Goal: Task Accomplishment & Management: Complete application form

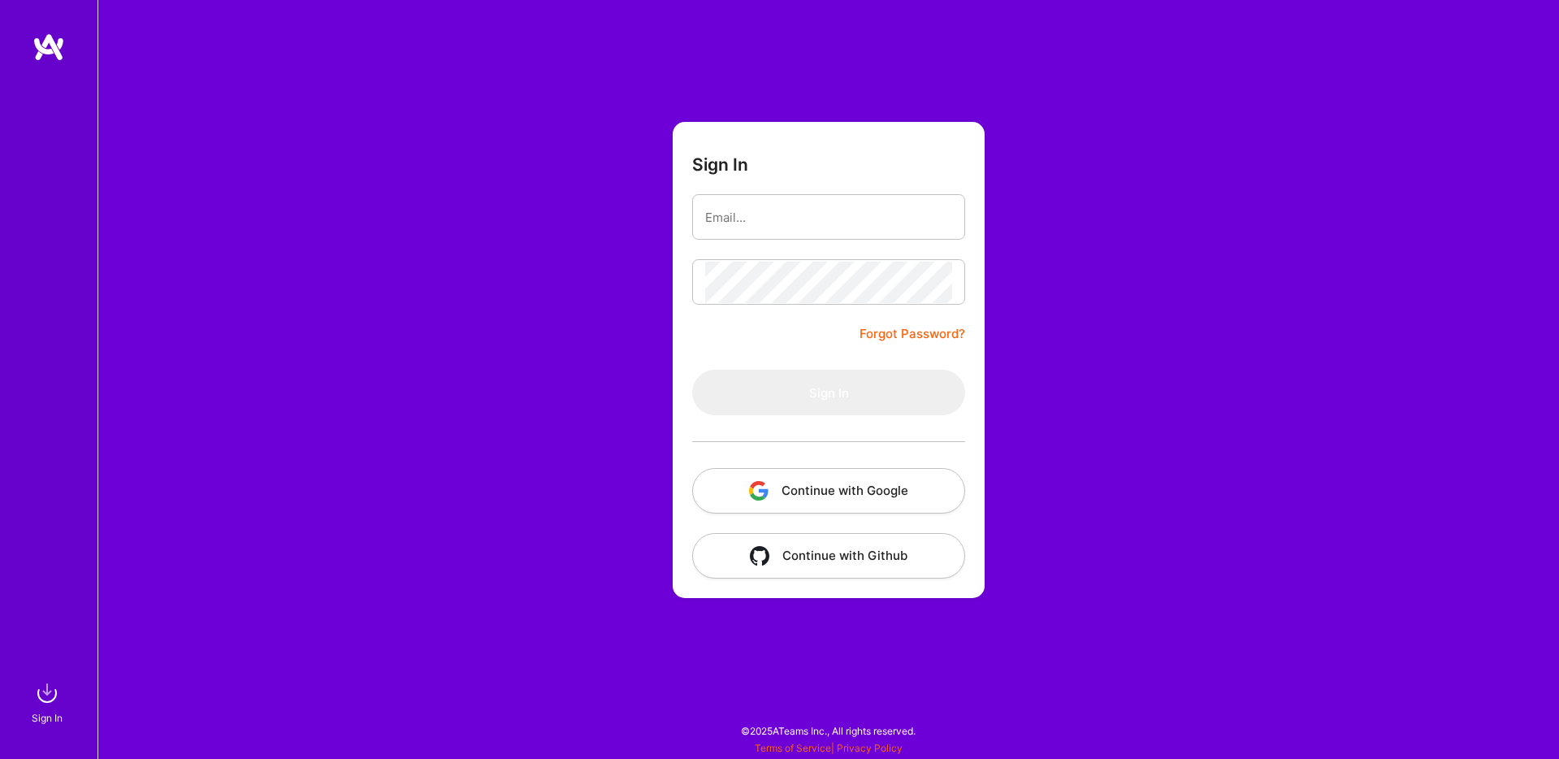
type input "[EMAIL_ADDRESS][DOMAIN_NAME]"
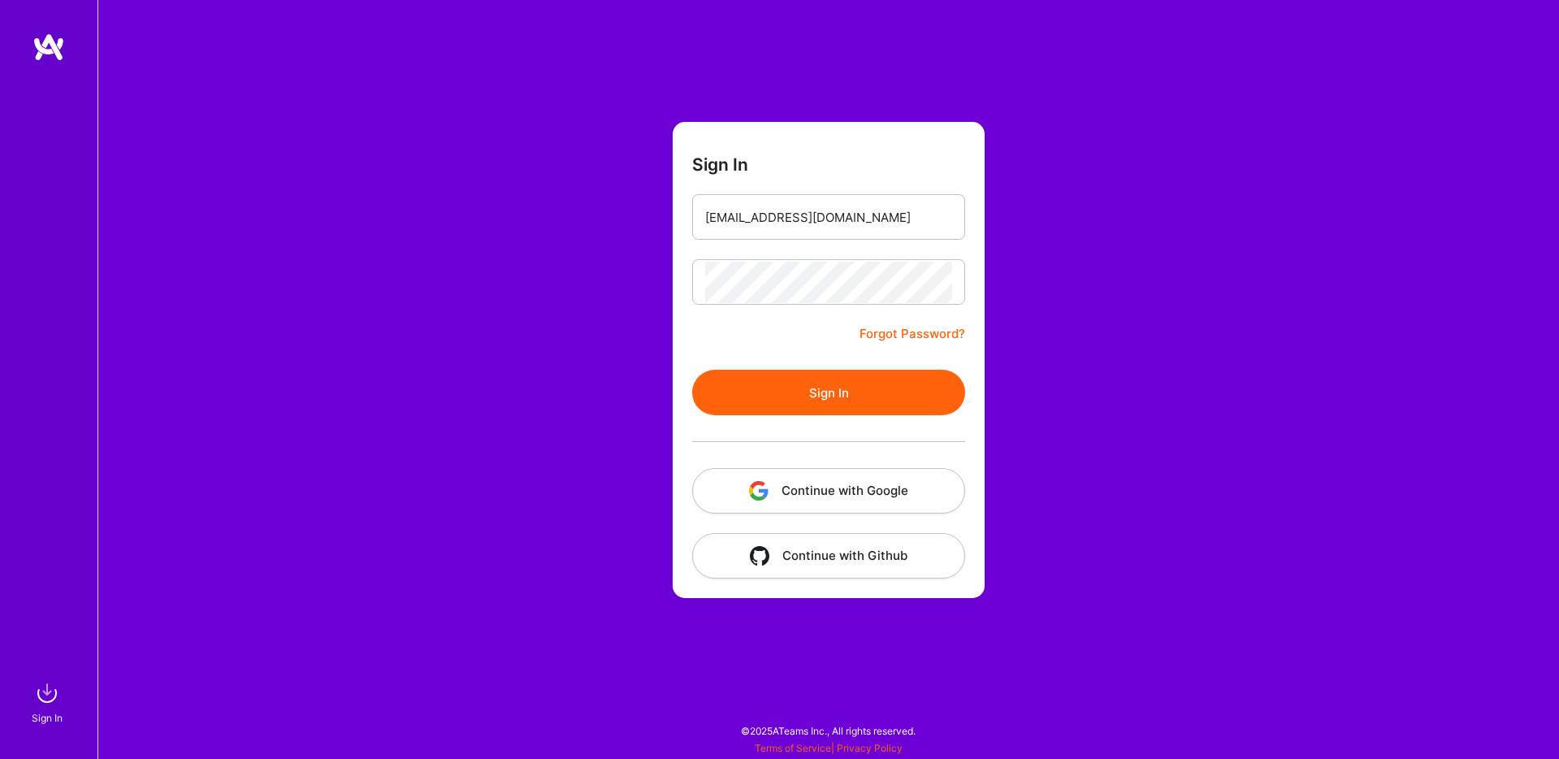
click at [788, 395] on button "Sign In" at bounding box center [828, 393] width 273 height 46
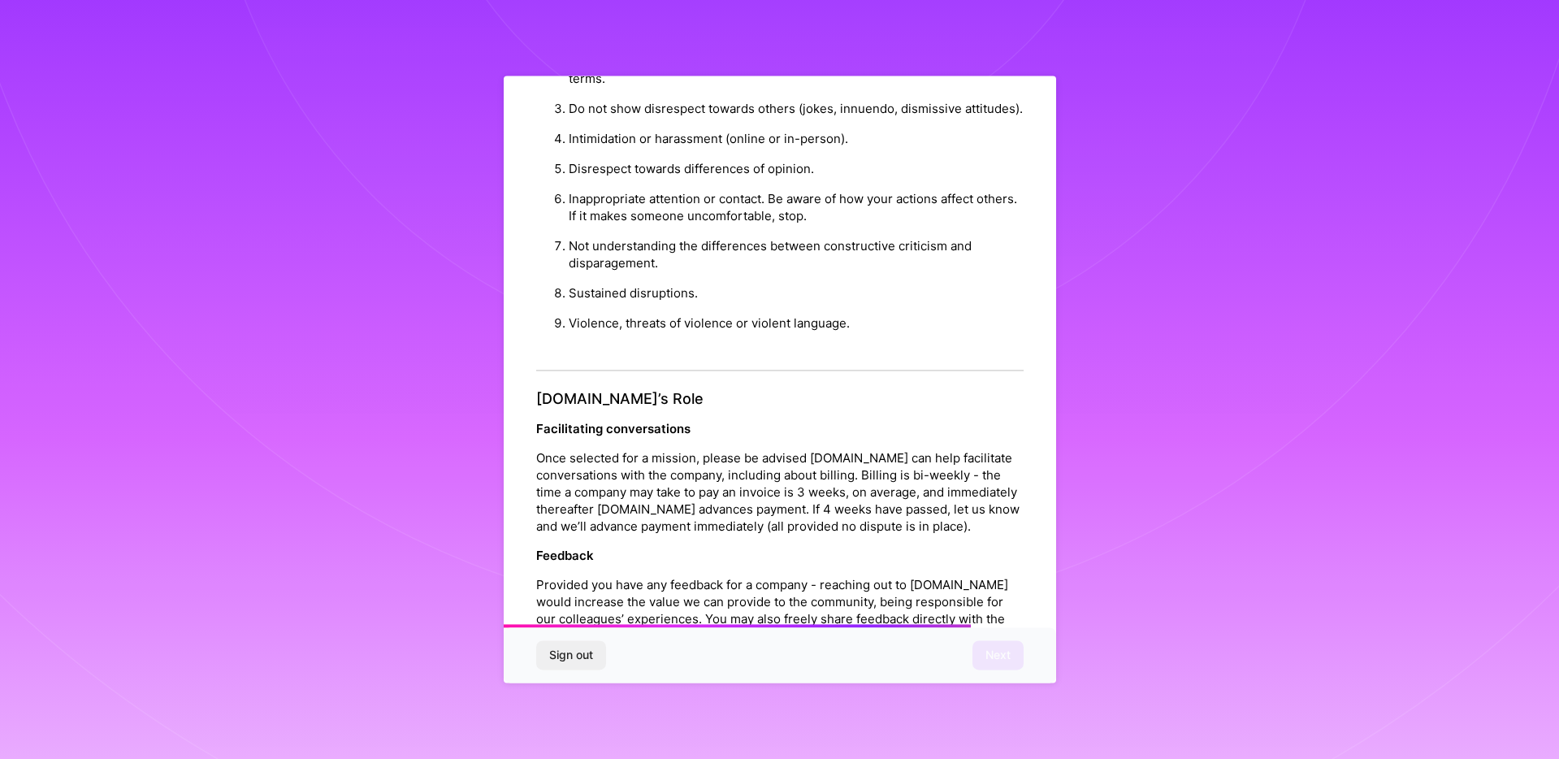
scroll to position [1623, 0]
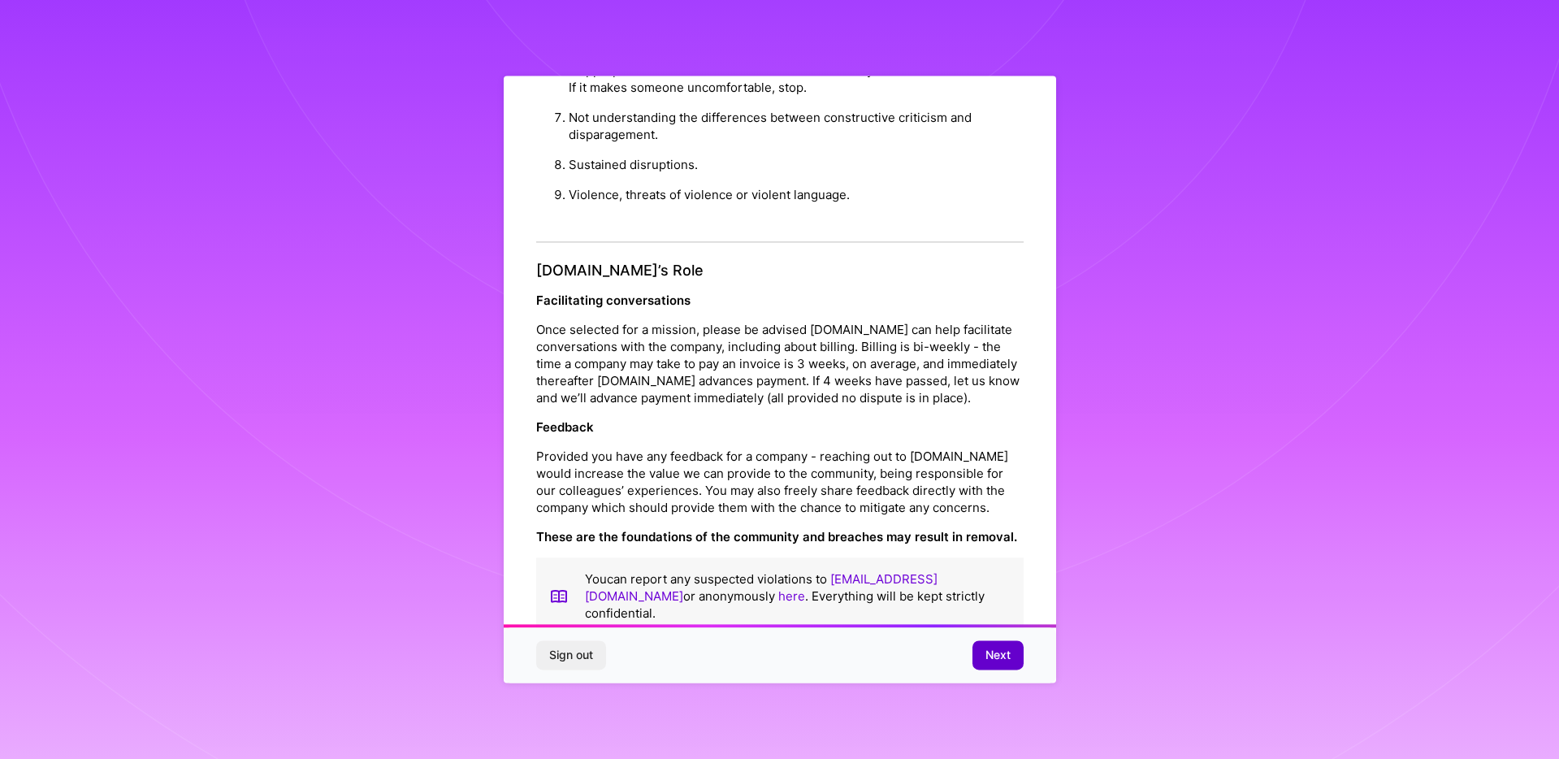
click at [989, 650] on span "Next" at bounding box center [998, 656] width 25 height 16
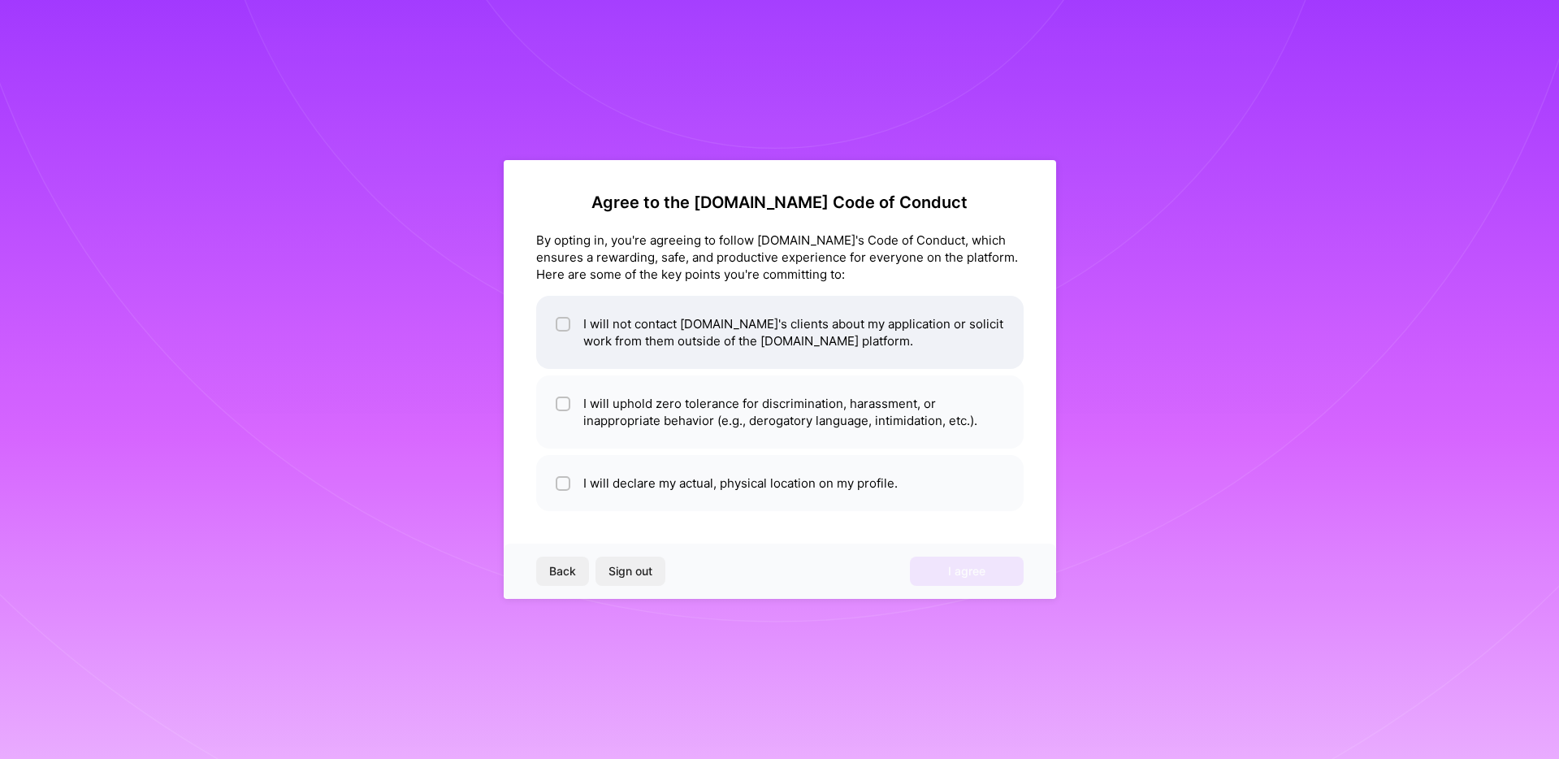
click at [579, 340] on li "I will not contact [DOMAIN_NAME]'s clients about my application or solicit work…" at bounding box center [780, 332] width 488 height 73
checkbox input "true"
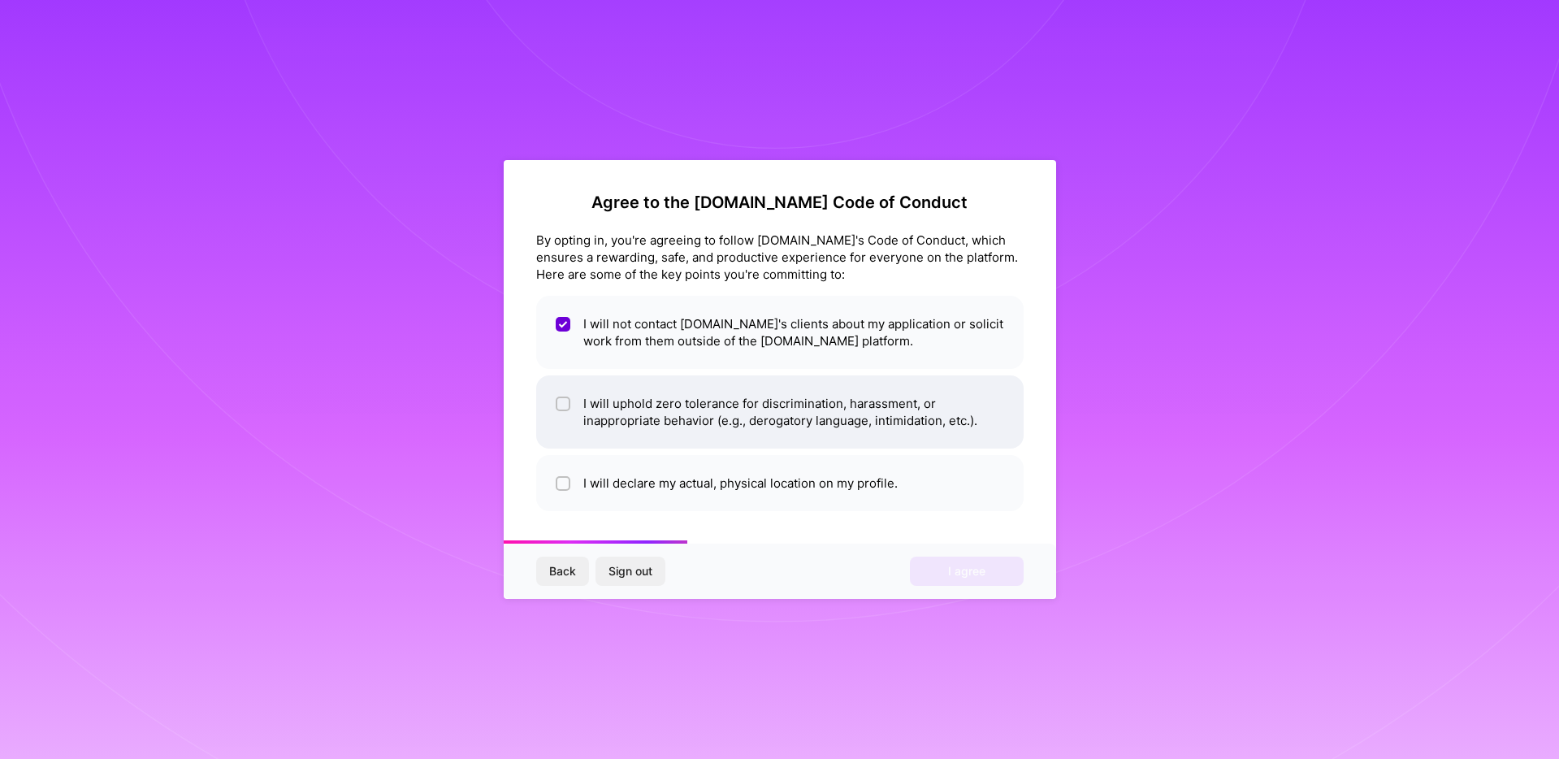
click at [636, 407] on li "I will uphold zero tolerance for discrimination, harassment, or inappropriate b…" at bounding box center [780, 411] width 488 height 73
checkbox input "true"
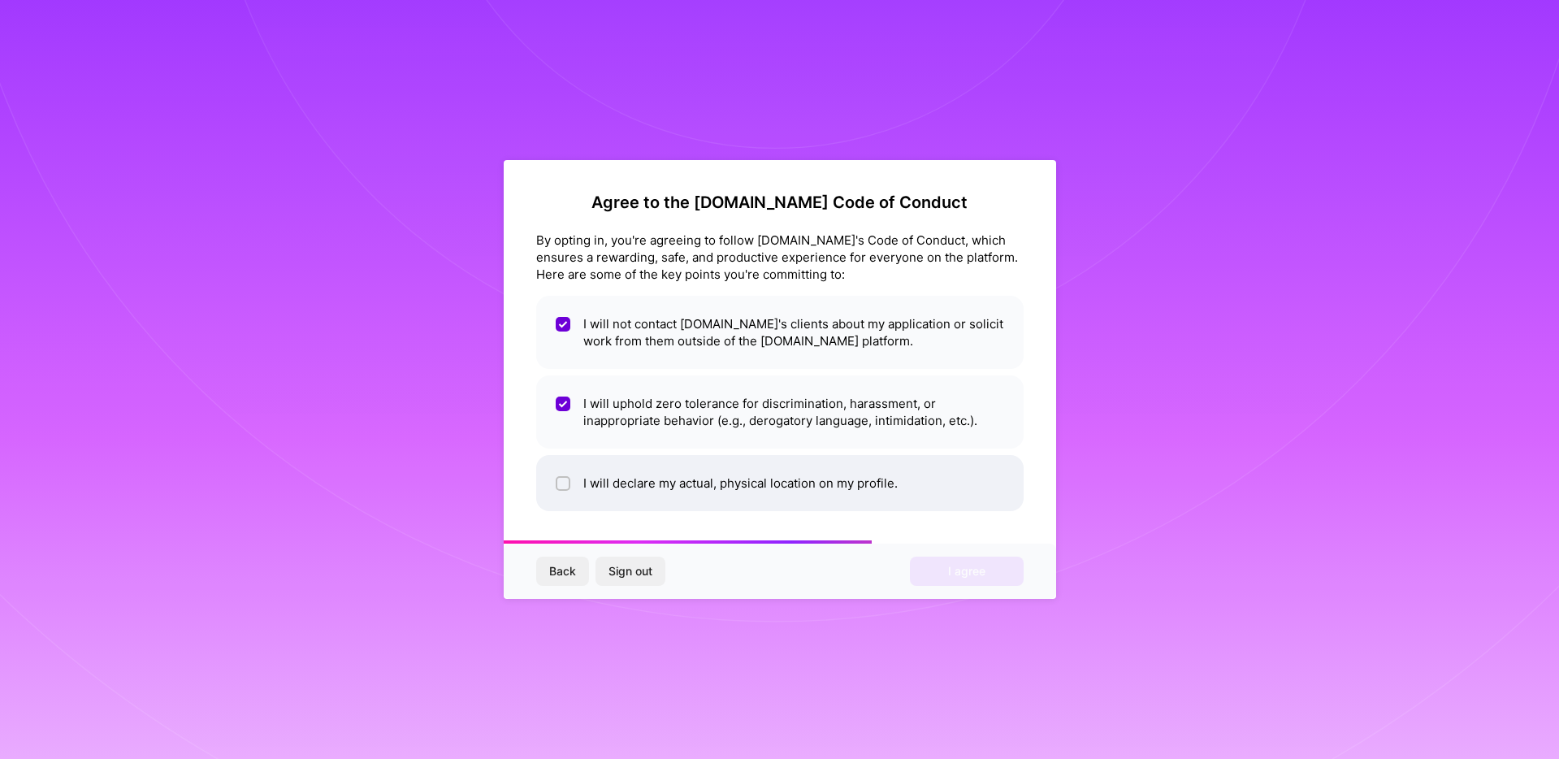
click at [665, 492] on li "I will declare my actual, physical location on my profile." at bounding box center [780, 483] width 488 height 56
checkbox input "true"
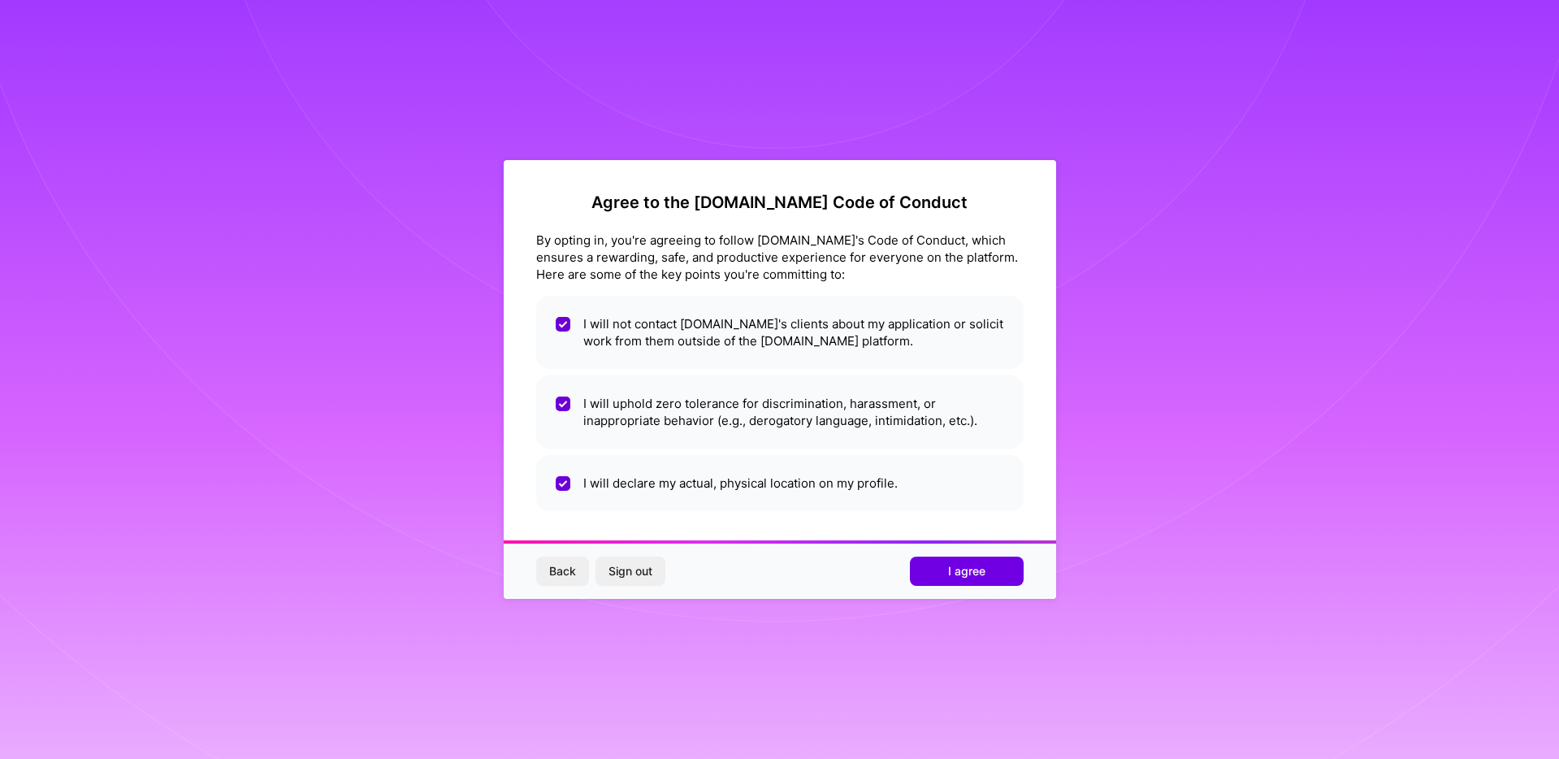
click at [948, 579] on span "I agree" at bounding box center [966, 571] width 37 height 16
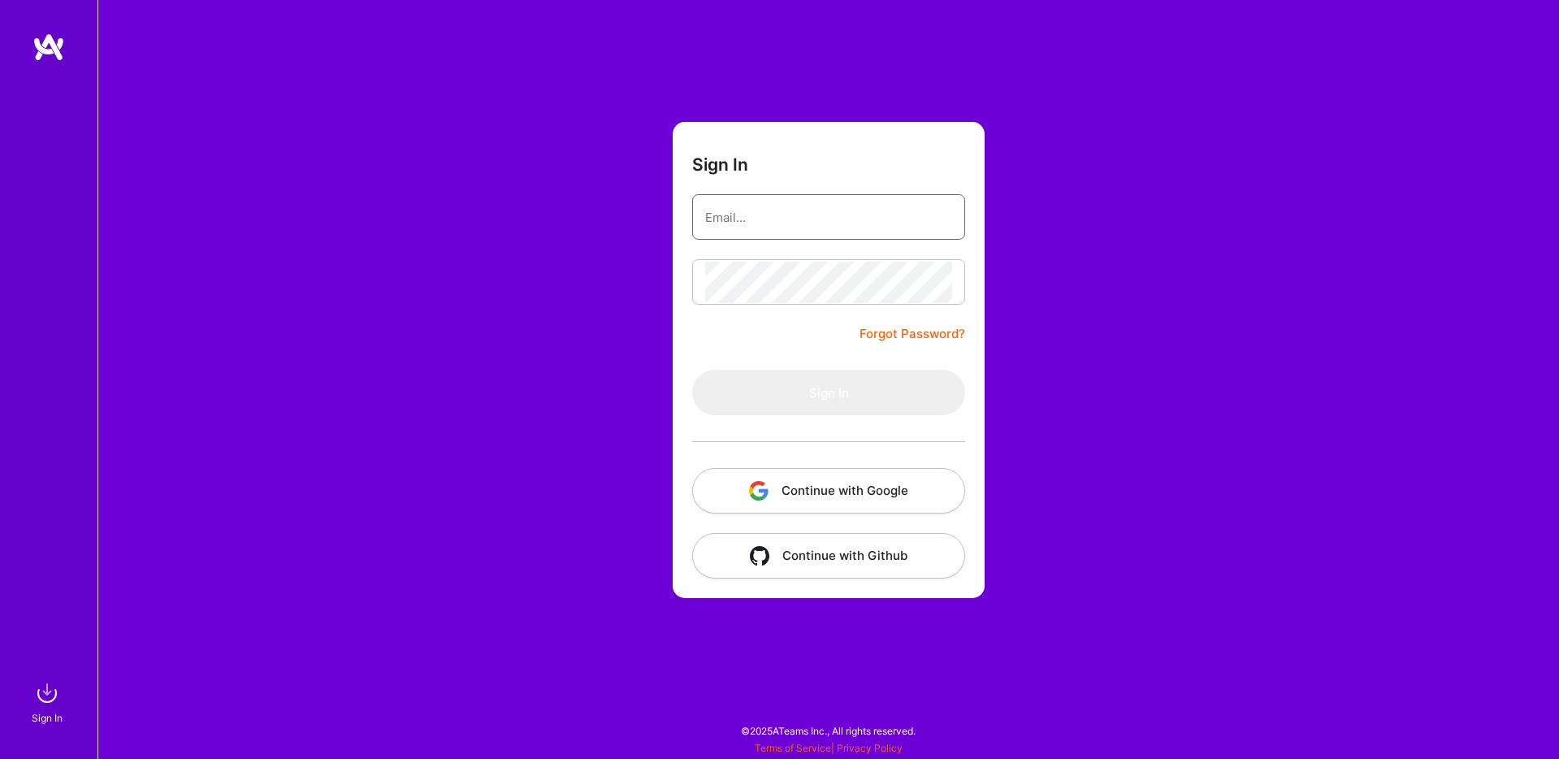
click at [762, 220] on input "email" at bounding box center [828, 217] width 247 height 41
type input "[EMAIL_ADDRESS][DOMAIN_NAME]"
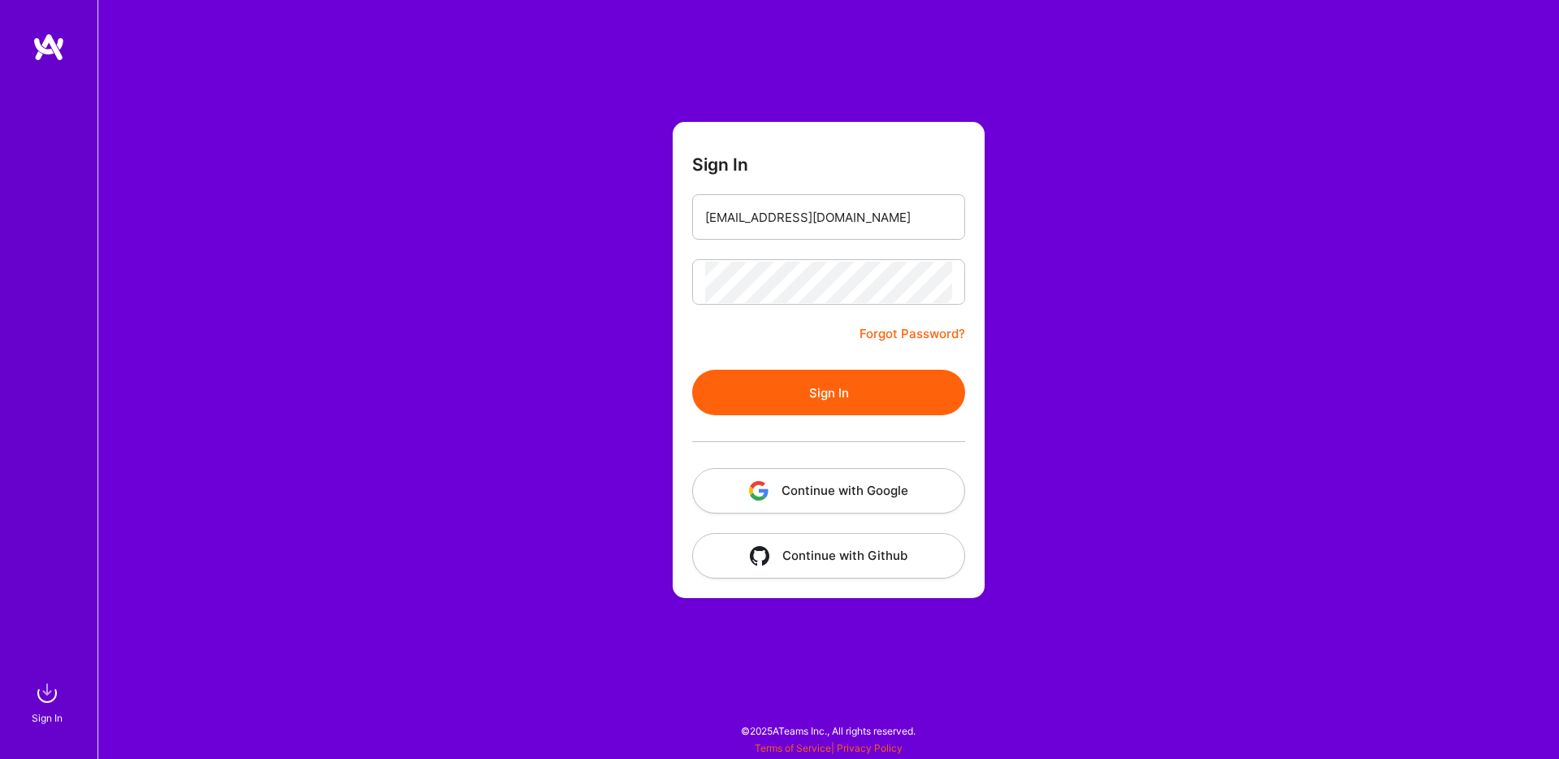
click at [818, 390] on button "Sign In" at bounding box center [828, 393] width 273 height 46
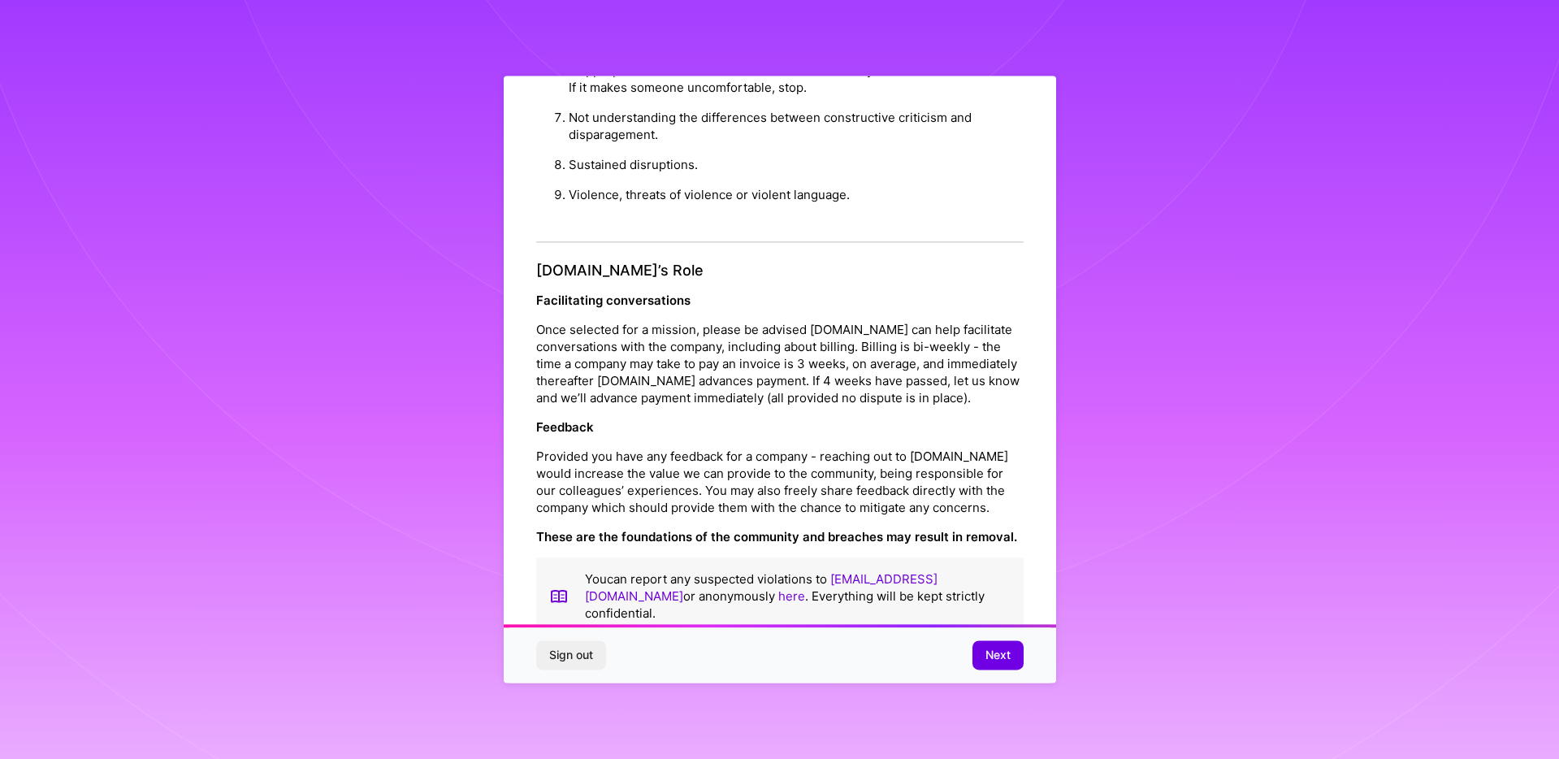
scroll to position [6, 0]
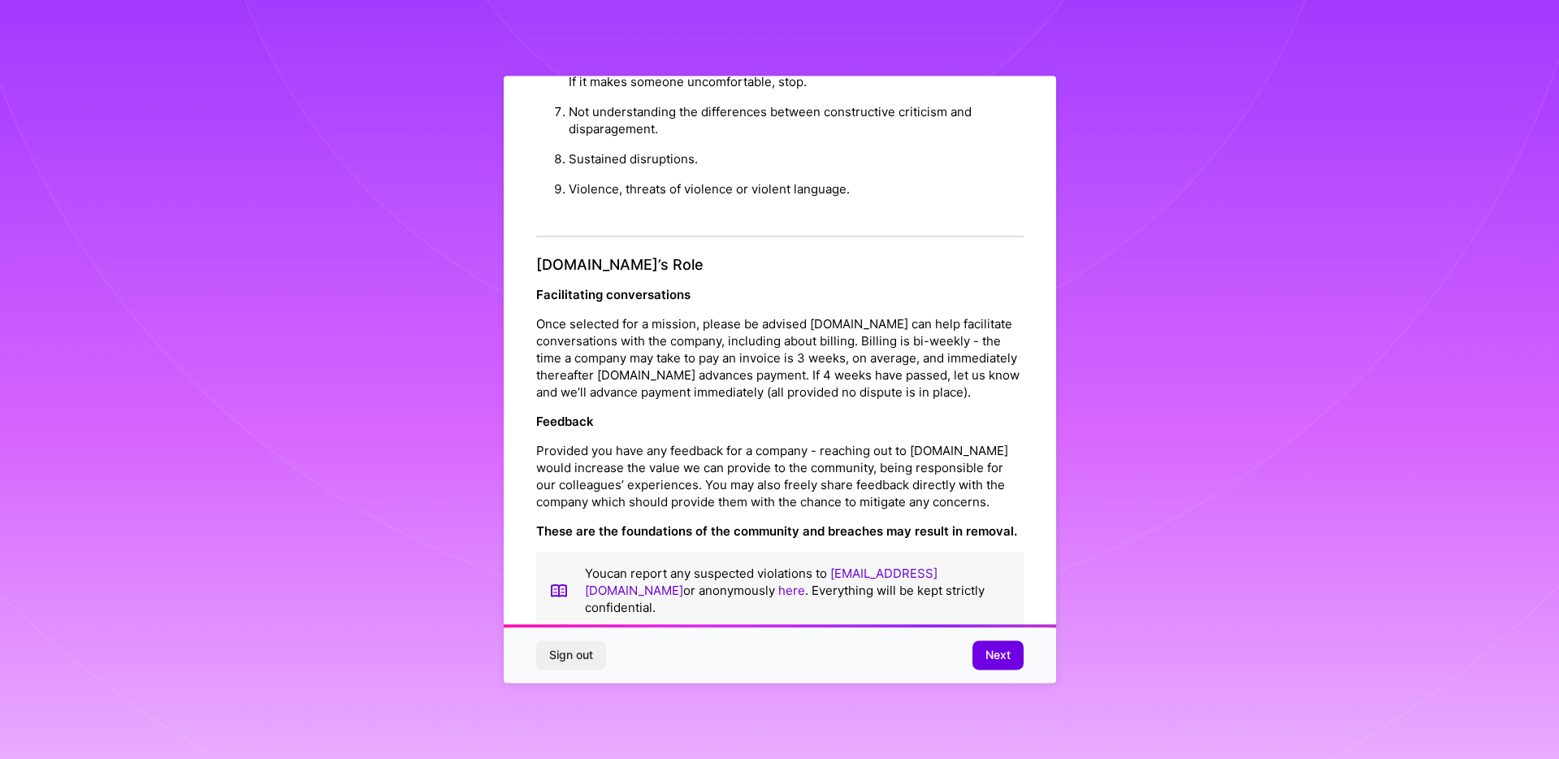
click at [1010, 664] on button "Next" at bounding box center [998, 655] width 51 height 29
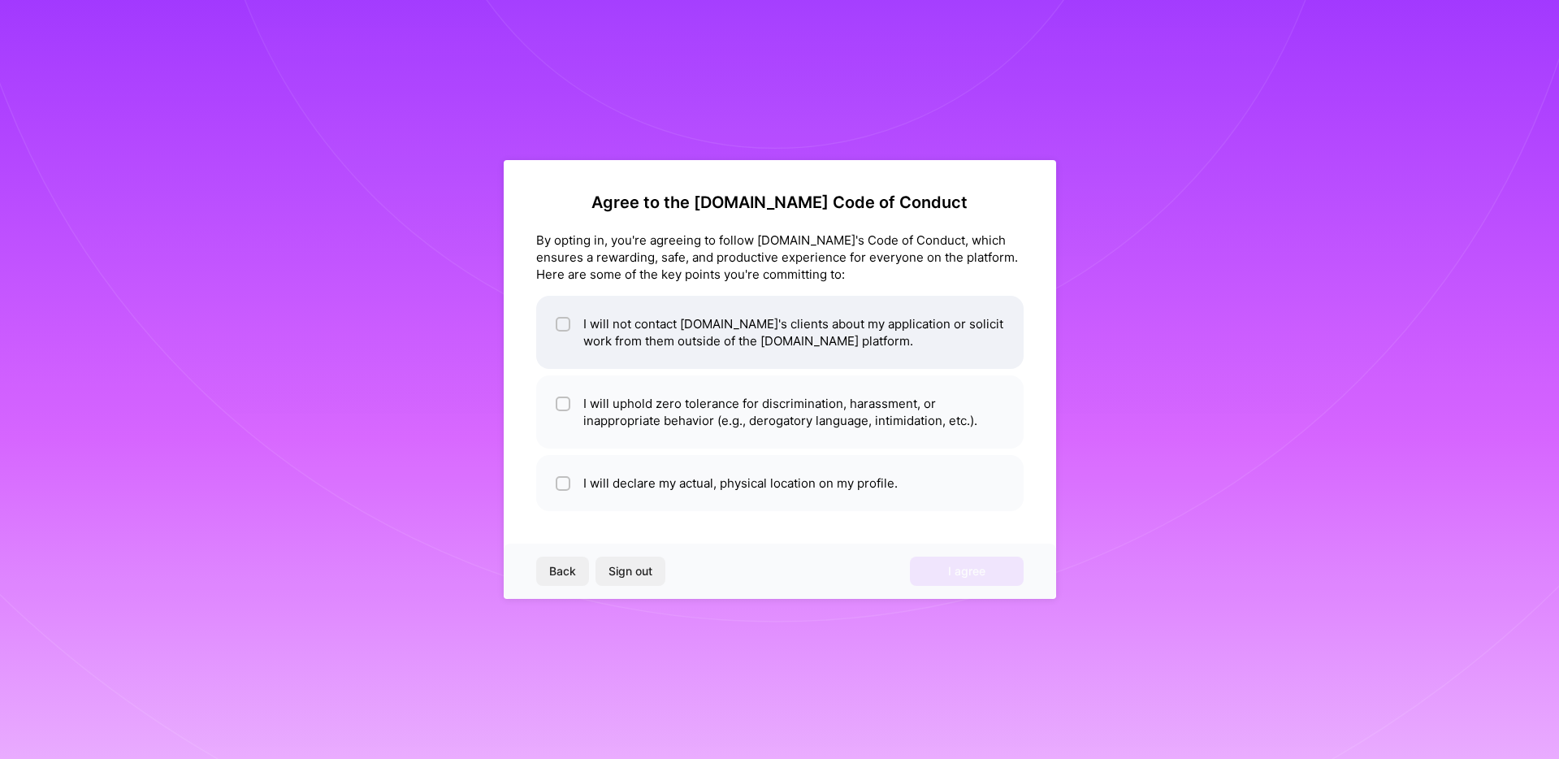
drag, startPoint x: 605, startPoint y: 337, endPoint x: 609, endPoint y: 366, distance: 29.4
click at [605, 337] on li "I will not contact [DOMAIN_NAME]'s clients about my application or solicit work…" at bounding box center [780, 332] width 488 height 73
checkbox input "true"
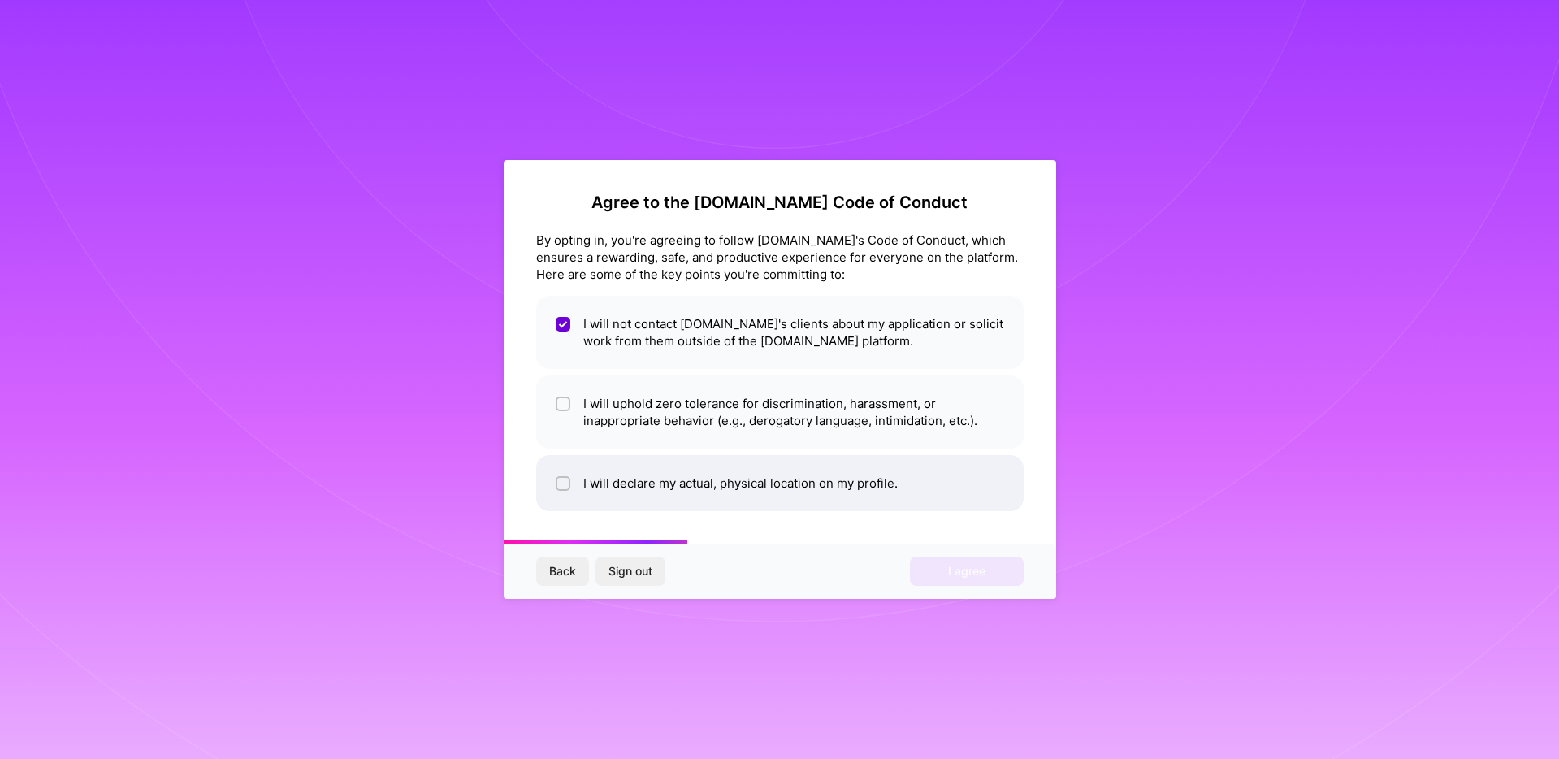
drag, startPoint x: 622, startPoint y: 414, endPoint x: 661, endPoint y: 485, distance: 81.5
click at [623, 414] on li "I will uphold zero tolerance for discrimination, harassment, or inappropriate b…" at bounding box center [780, 411] width 488 height 73
checkbox input "true"
click at [658, 487] on li "I will declare my actual, physical location on my profile." at bounding box center [780, 483] width 488 height 56
checkbox input "true"
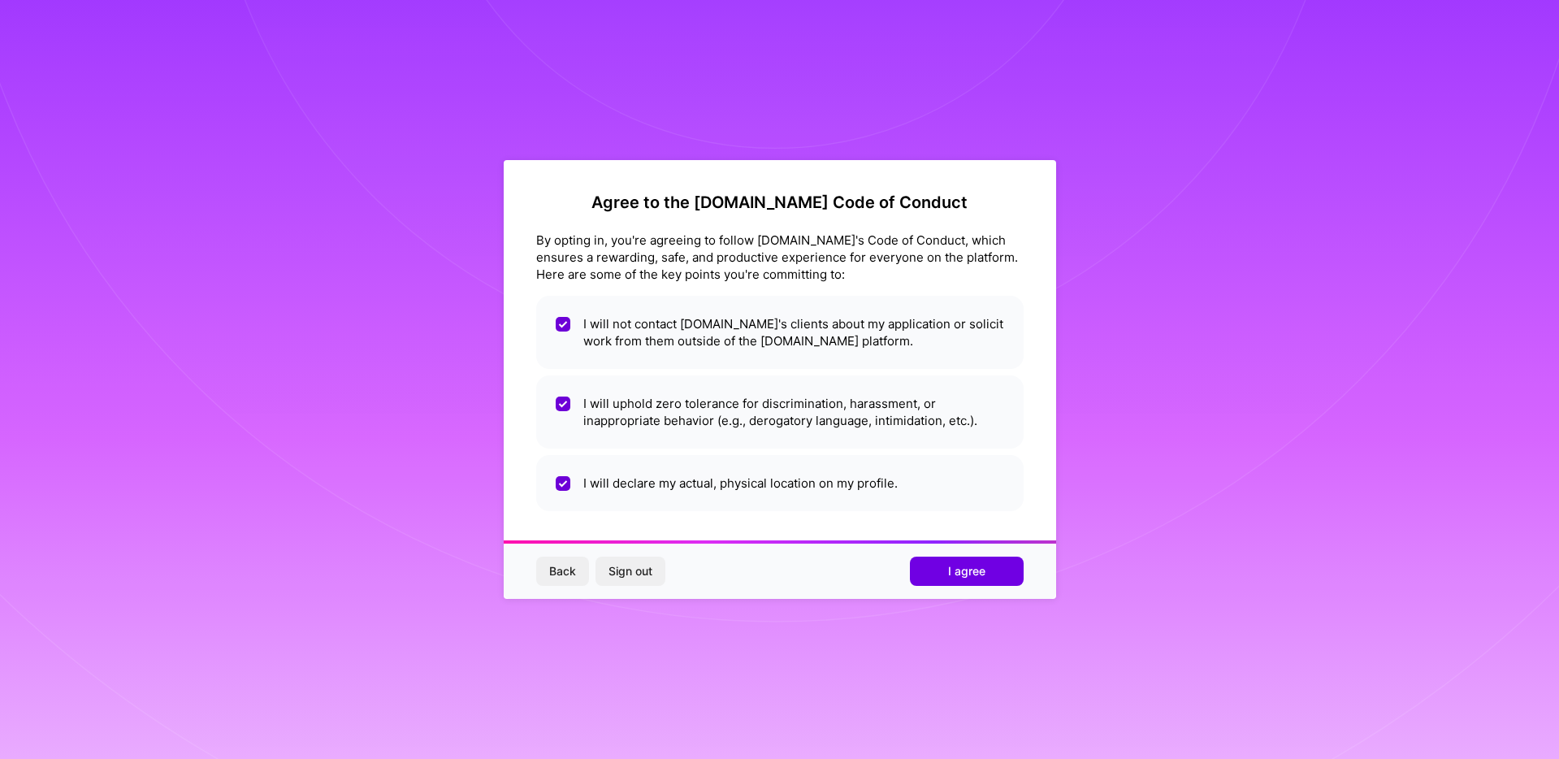
click at [965, 568] on span "I agree" at bounding box center [966, 571] width 37 height 16
